Goal: Connect with others: Connect with other users

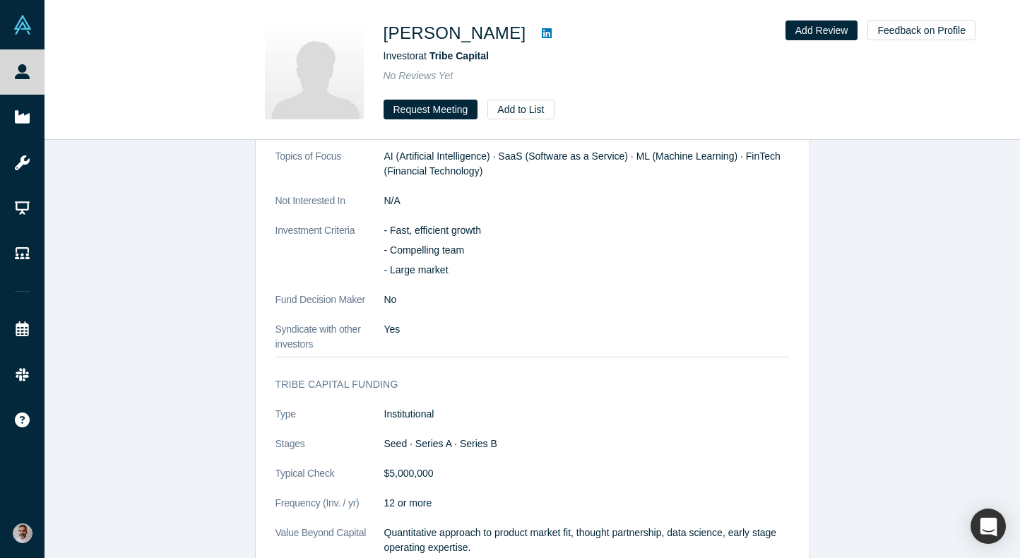
scroll to position [1205, 0]
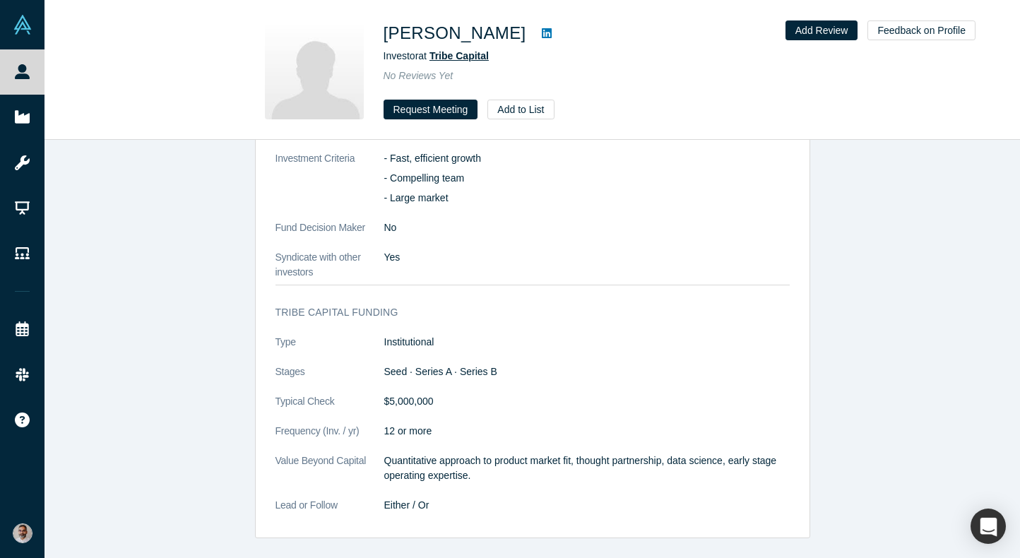
click at [484, 55] on span "Tribe Capital" at bounding box center [458, 55] width 59 height 11
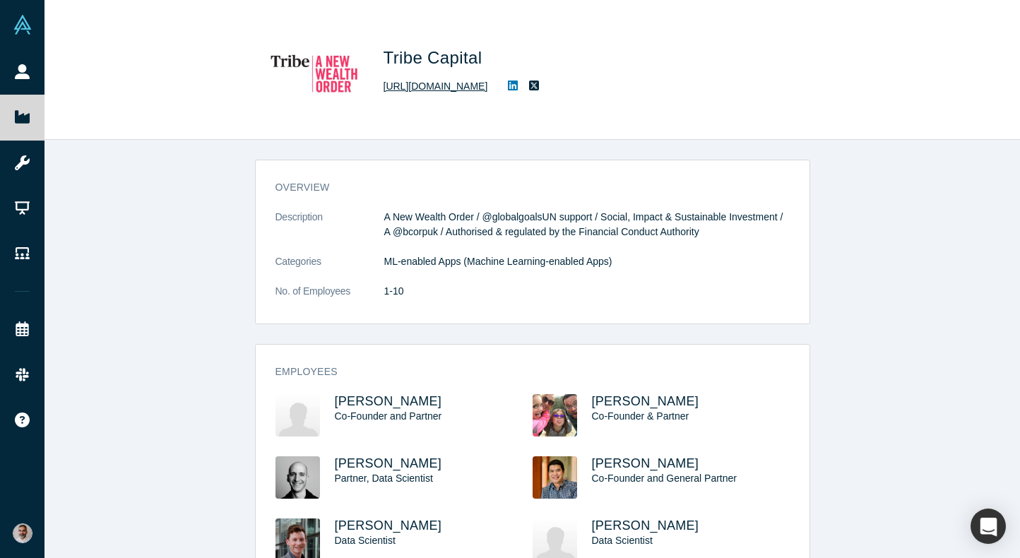
click at [486, 79] on link "http://tribeimpactcapital.com" at bounding box center [435, 86] width 104 height 15
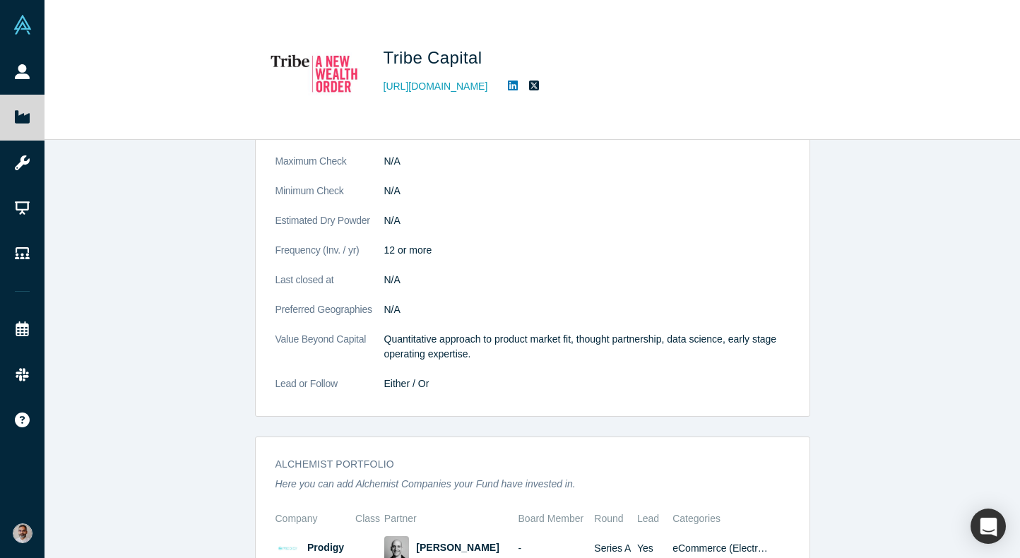
scroll to position [755, 0]
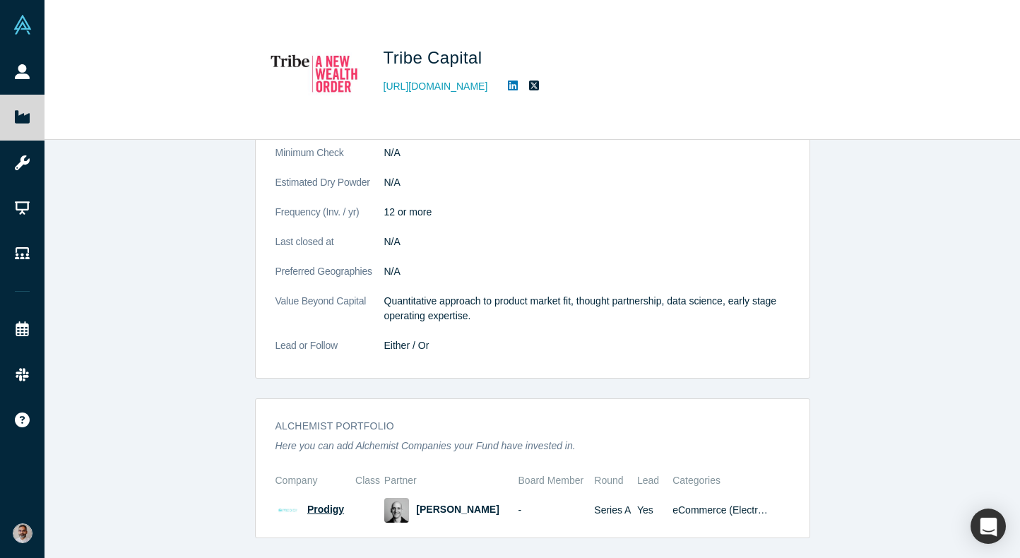
click at [325, 512] on span "Prodigy" at bounding box center [325, 508] width 37 height 11
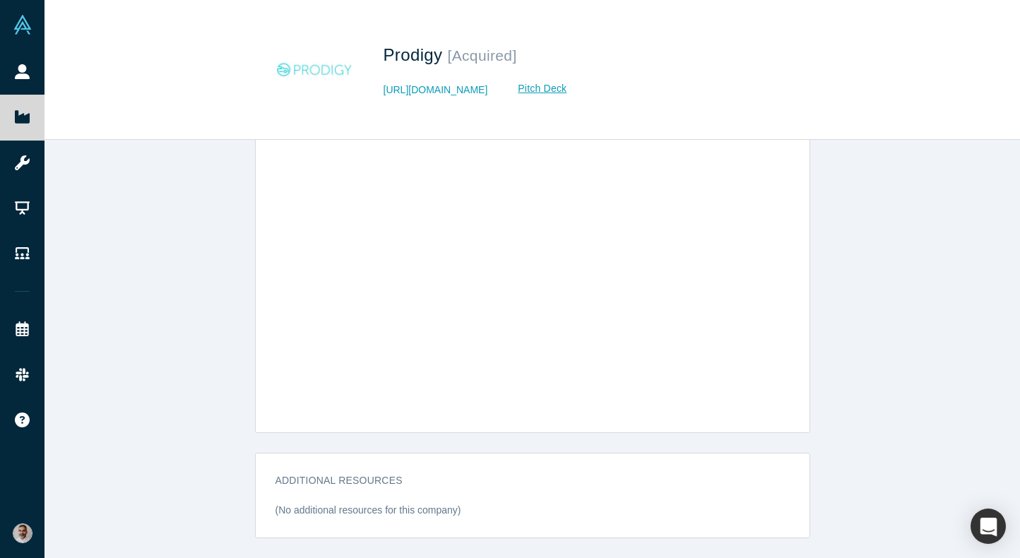
scroll to position [1159, 0]
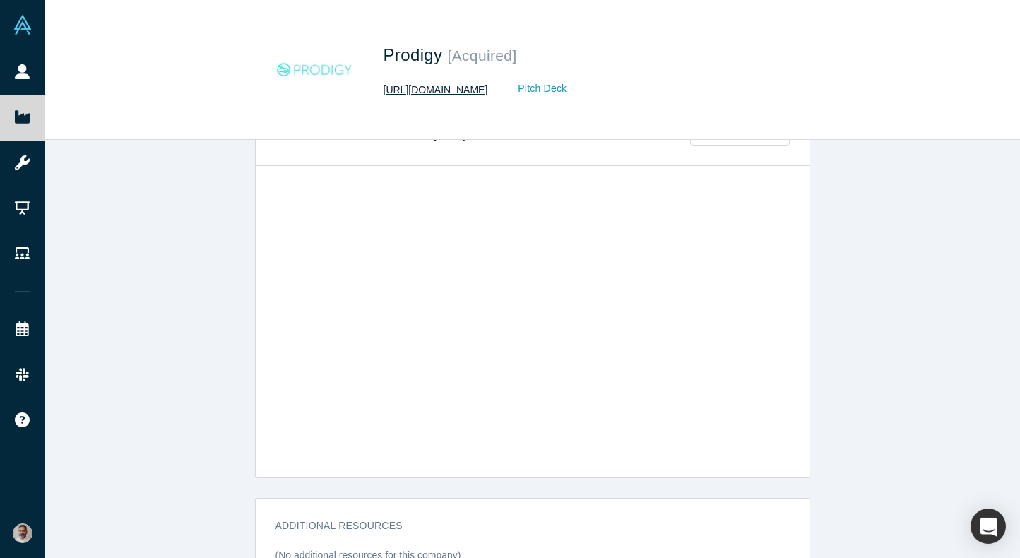
click at [438, 89] on link "http://getprodigy.com" at bounding box center [435, 90] width 104 height 15
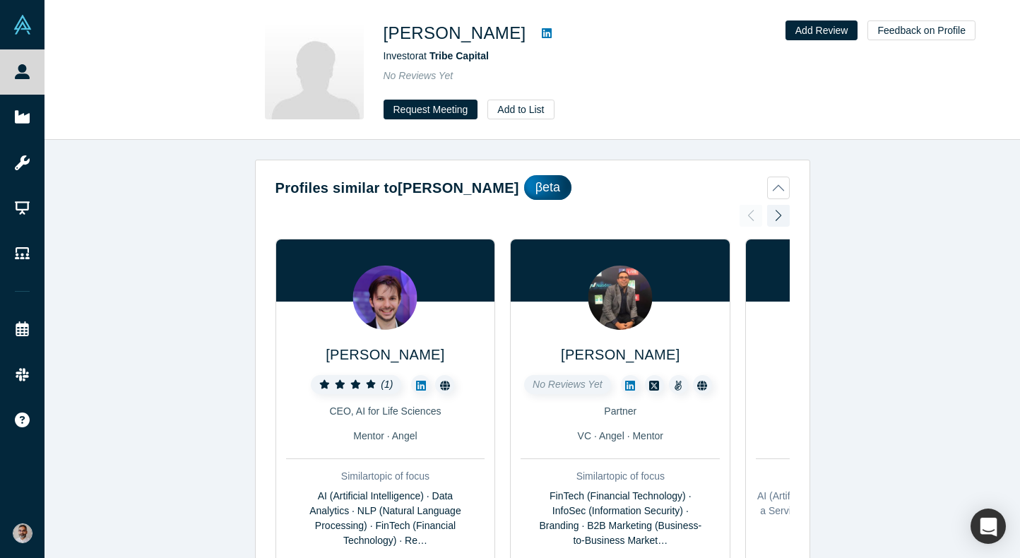
click at [542, 38] on icon at bounding box center [547, 33] width 10 height 10
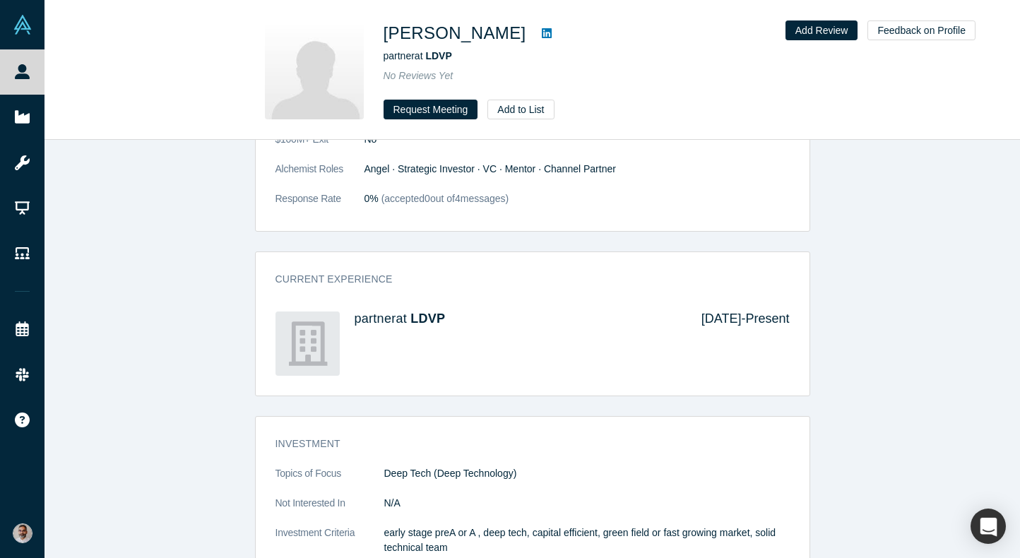
scroll to position [1108, 0]
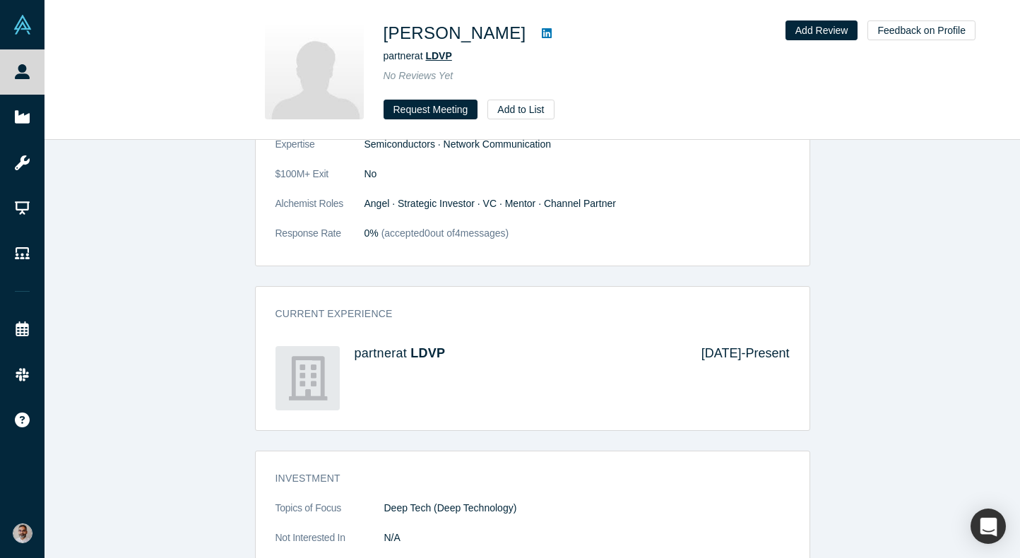
click at [437, 52] on span "LDVP" at bounding box center [438, 55] width 26 height 11
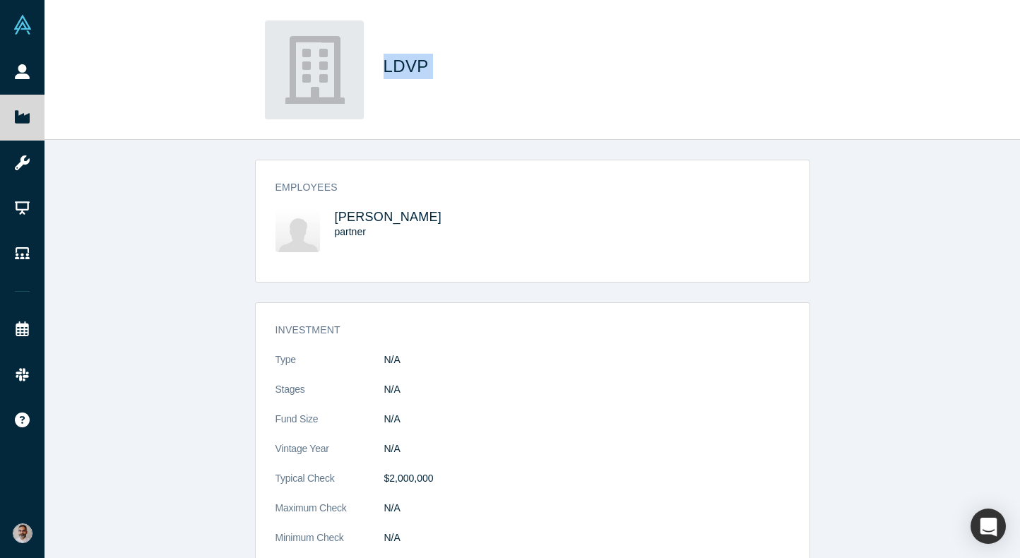
drag, startPoint x: 438, startPoint y: 64, endPoint x: 381, endPoint y: 62, distance: 56.5
click at [381, 62] on div "LDVP" at bounding box center [532, 69] width 555 height 99
copy span "LDVP"
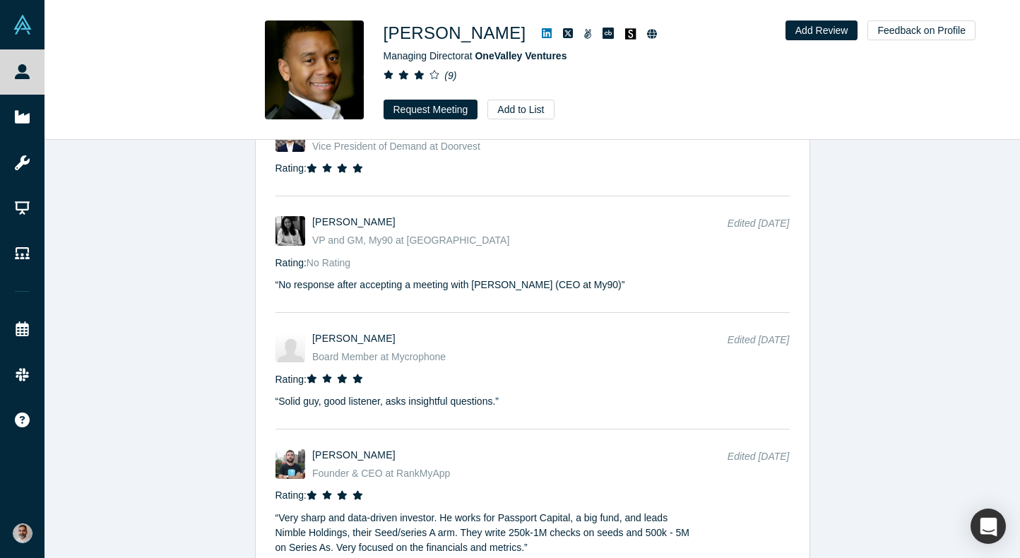
scroll to position [3627, 0]
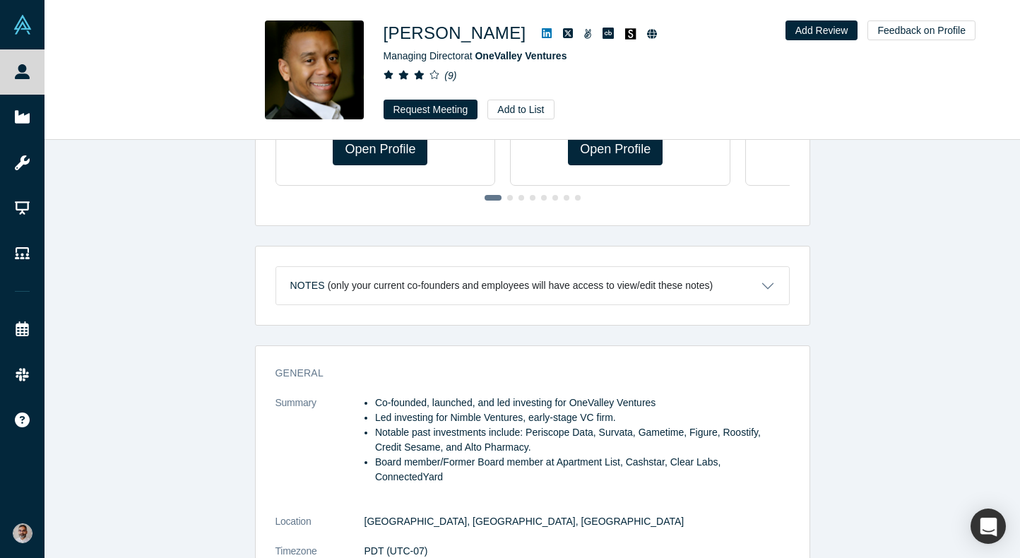
scroll to position [527, 0]
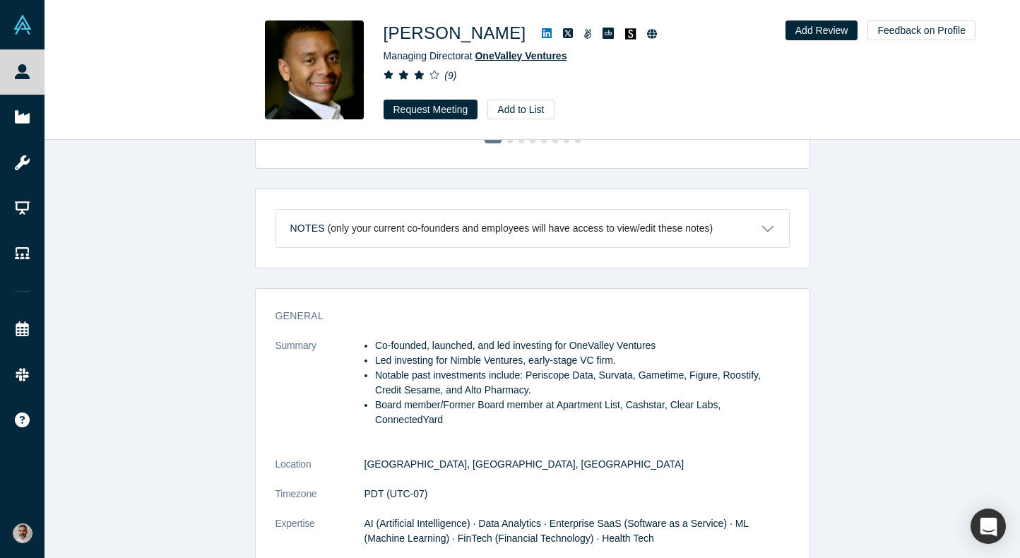
click at [505, 57] on span "OneValley Ventures" at bounding box center [520, 55] width 92 height 11
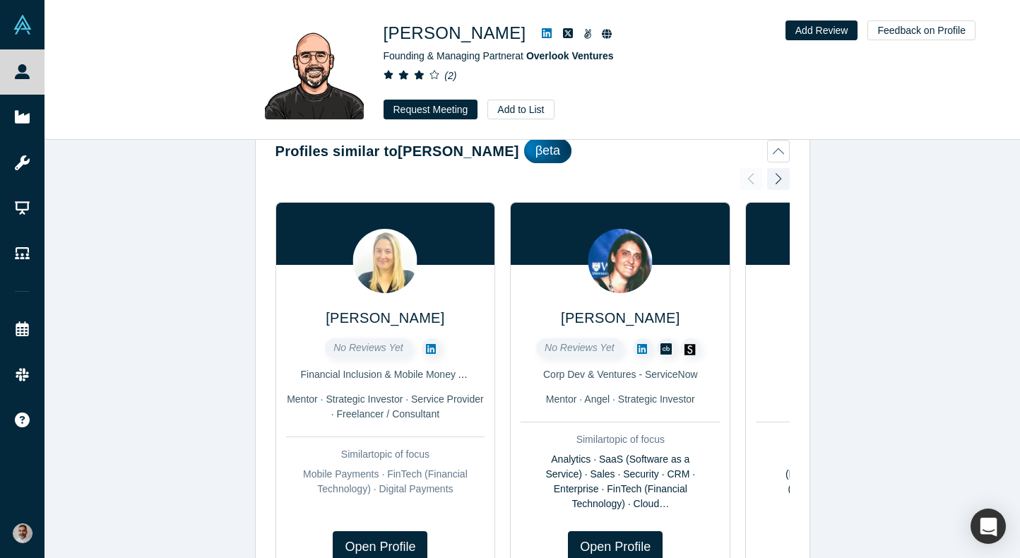
scroll to position [34, 0]
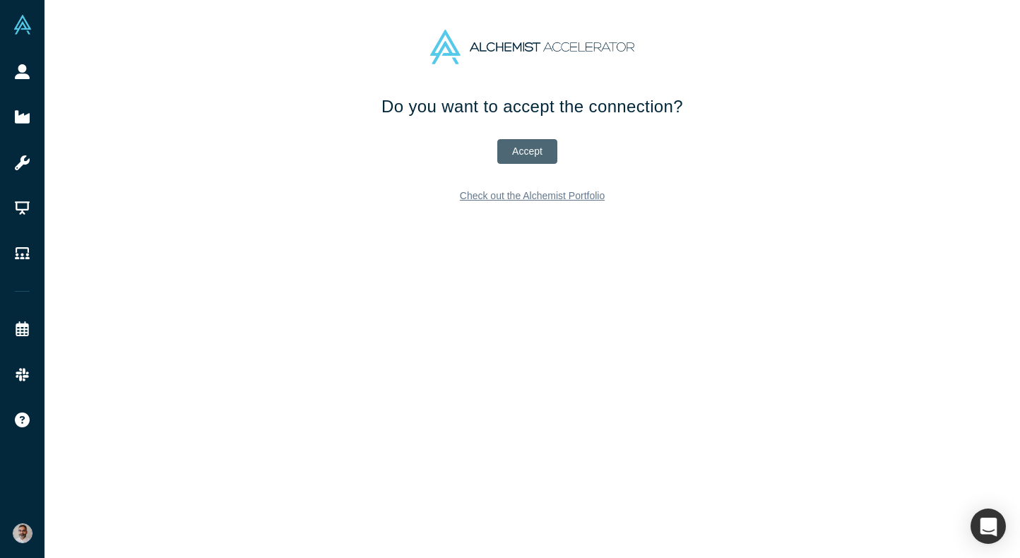
click at [532, 150] on button "Accept" at bounding box center [527, 151] width 60 height 25
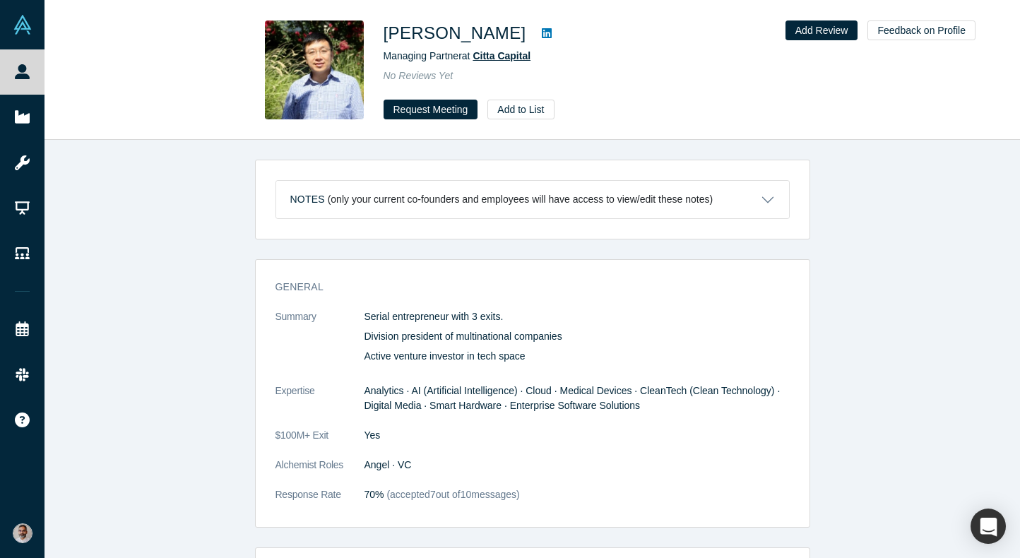
click at [519, 56] on span "Citta Capital" at bounding box center [501, 55] width 58 height 11
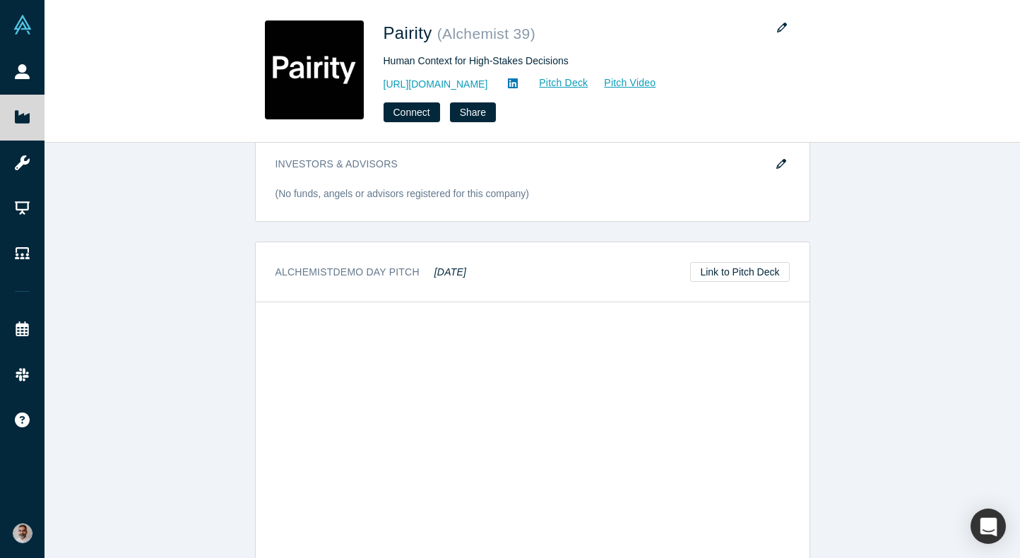
scroll to position [1262, 0]
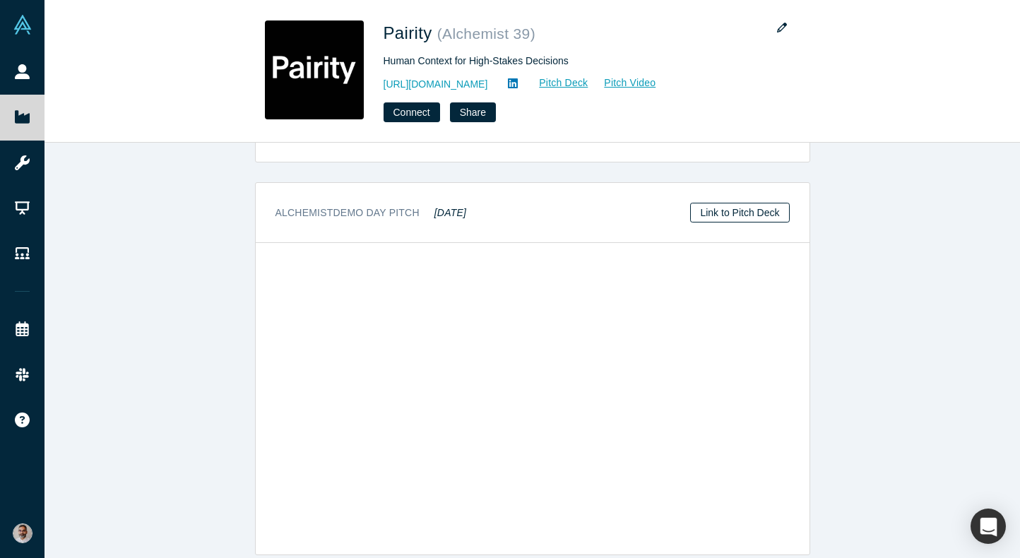
click at [751, 203] on link "Link to Pitch Deck" at bounding box center [739, 213] width 99 height 20
